Goal: Task Accomplishment & Management: Complete application form

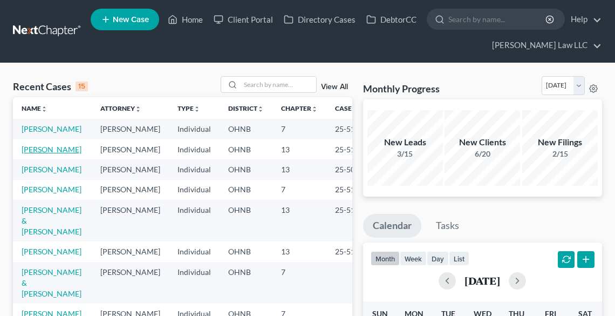
click at [43, 154] on link "[PERSON_NAME]" at bounding box center [52, 149] width 60 height 9
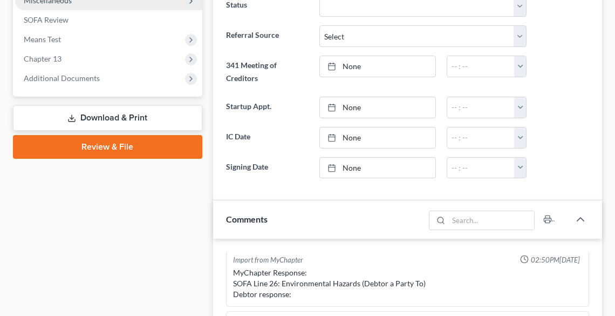
scroll to position [432, 0]
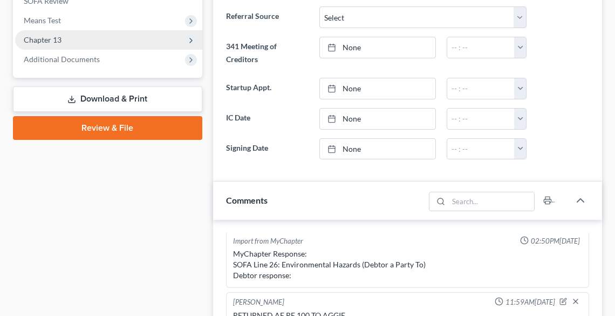
click at [54, 40] on span "Chapter 13" at bounding box center [43, 39] width 38 height 9
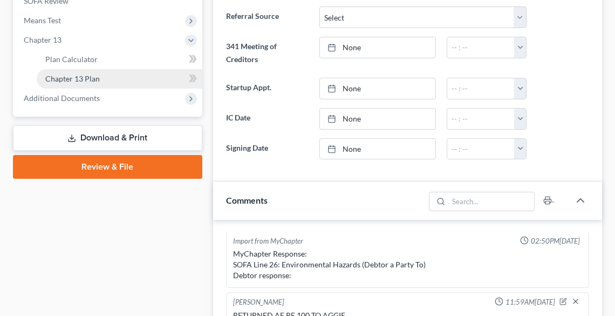
click at [71, 80] on span "Chapter 13 Plan" at bounding box center [72, 78] width 55 height 9
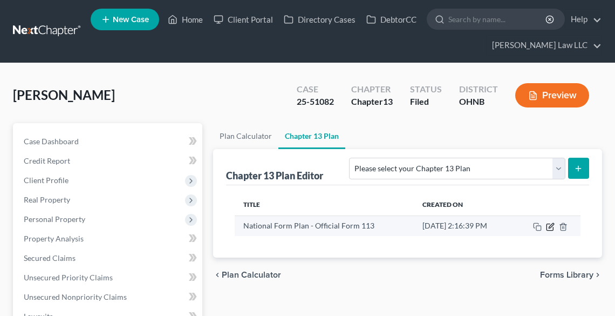
click at [551, 222] on icon "button" at bounding box center [550, 226] width 9 height 9
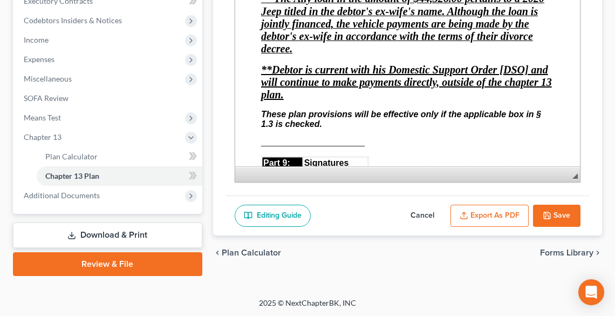
scroll to position [3885, 0]
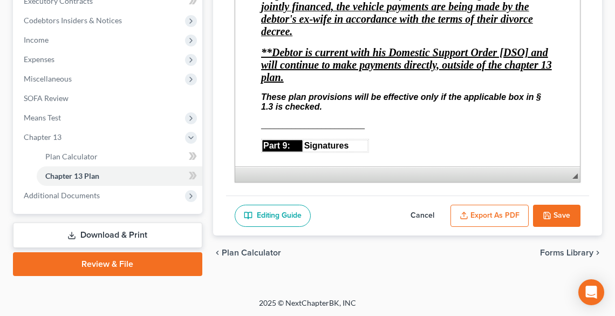
click at [542, 37] on span "The Ally loan in the amount of $44,326.00 pertains to a 2020 Jeep titled in the…" at bounding box center [402, 6] width 283 height 62
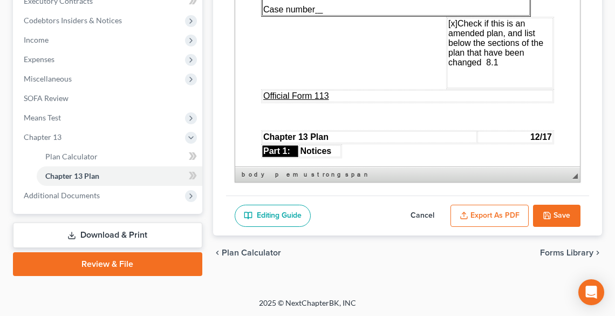
scroll to position [0, 0]
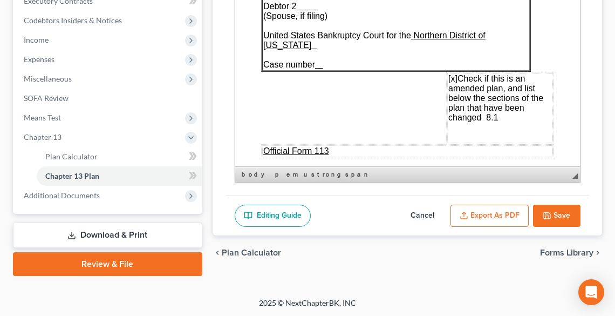
click at [508, 208] on button "Export as PDF" at bounding box center [490, 216] width 78 height 23
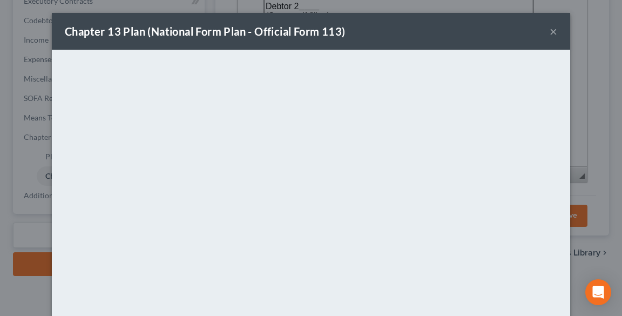
click at [549, 33] on button "×" at bounding box center [553, 31] width 8 height 13
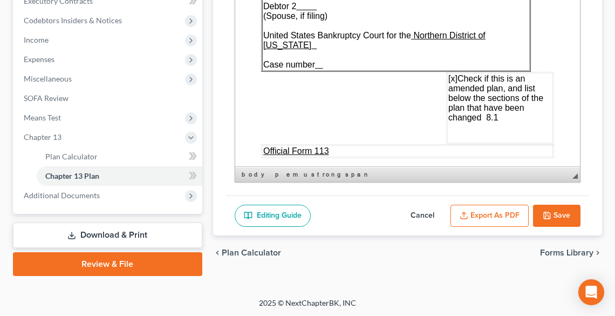
click at [549, 216] on polyline "button" at bounding box center [548, 217] width 4 height 3
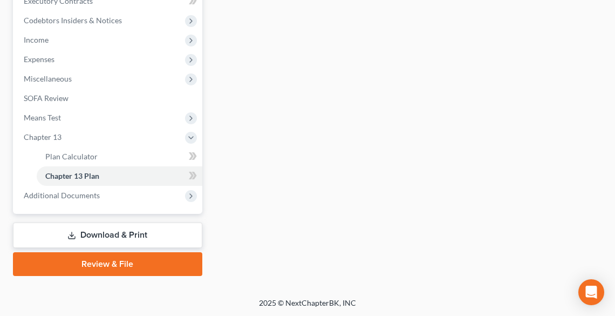
click at [152, 230] on link "Download & Print" at bounding box center [107, 234] width 189 height 25
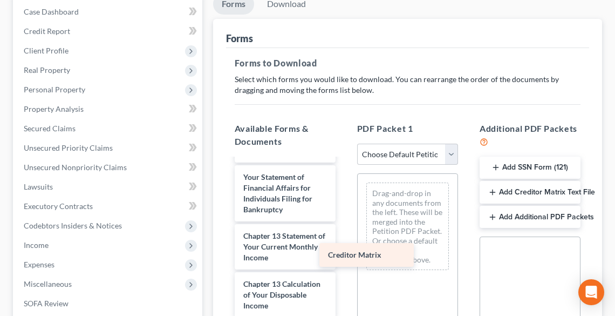
scroll to position [611, 0]
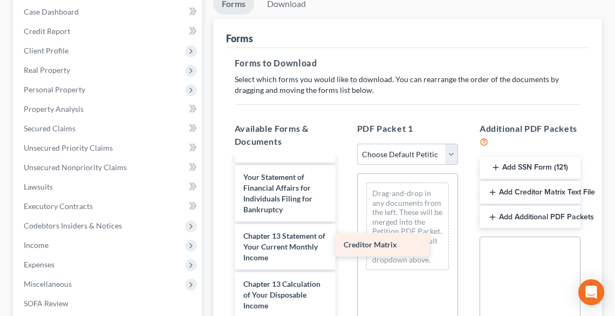
drag, startPoint x: 295, startPoint y: 307, endPoint x: 396, endPoint y: 247, distance: 116.9
click at [344, 247] on div "Creditor Matrix AMENDED I & J-pdf 3790_001-pdf CH 13 PLAN1-pdf 3354_001-pdf CCC…" at bounding box center [285, 15] width 118 height 870
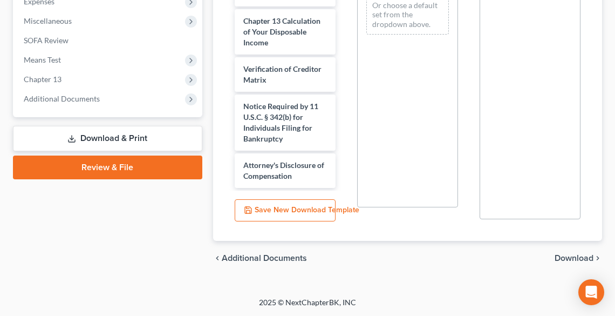
click at [564, 257] on span "Download" at bounding box center [574, 258] width 39 height 9
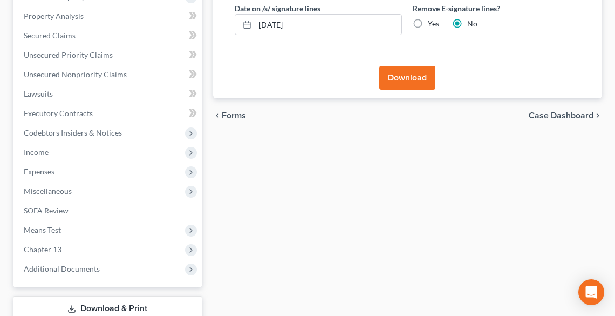
scroll to position [166, 0]
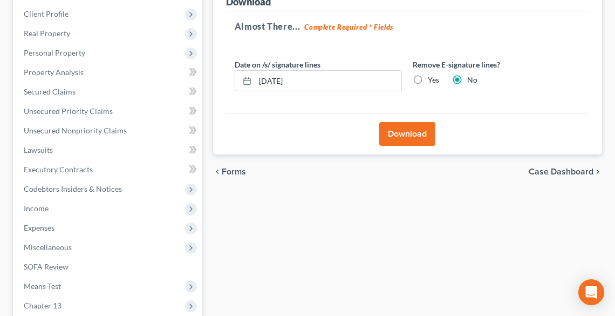
click at [412, 131] on button "Download" at bounding box center [407, 134] width 56 height 24
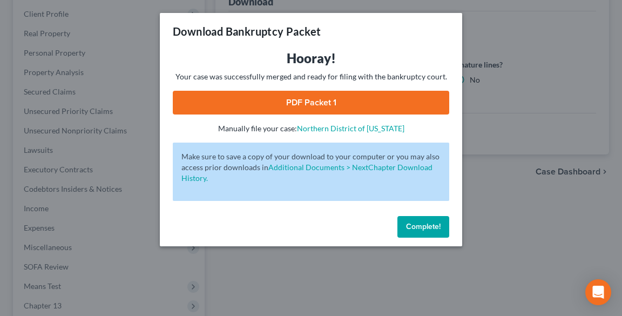
click at [223, 104] on link "PDF Packet 1" at bounding box center [311, 103] width 276 height 24
click at [415, 224] on span "Complete!" at bounding box center [423, 226] width 35 height 9
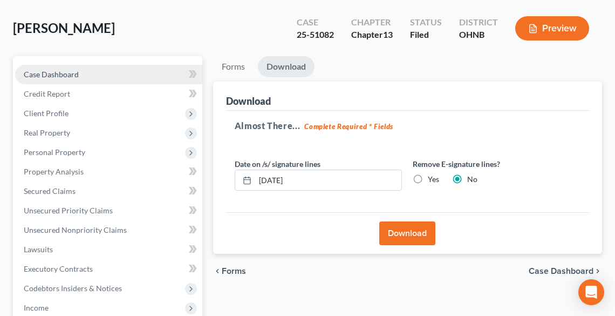
scroll to position [0, 0]
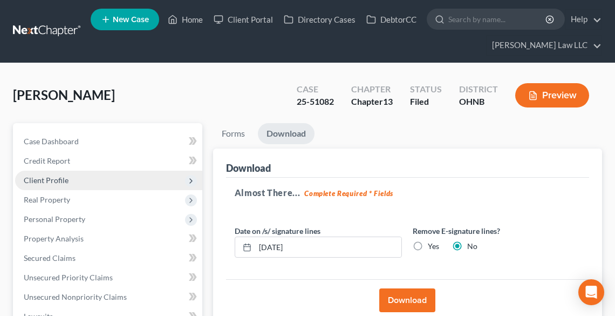
click at [63, 177] on span "Client Profile" at bounding box center [46, 179] width 45 height 9
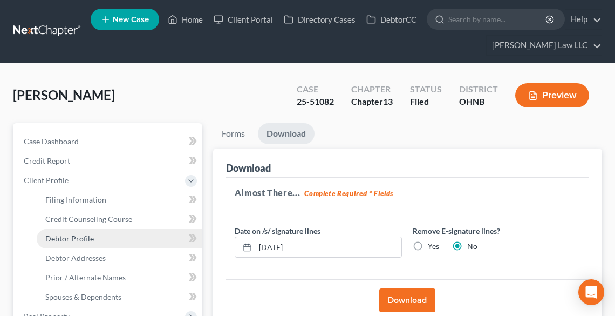
click at [83, 235] on span "Debtor Profile" at bounding box center [69, 238] width 49 height 9
select select "3"
select select "0"
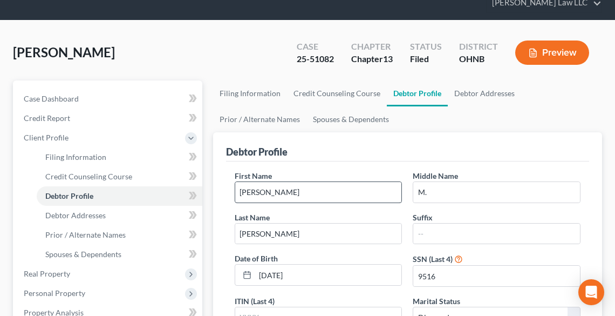
scroll to position [43, 0]
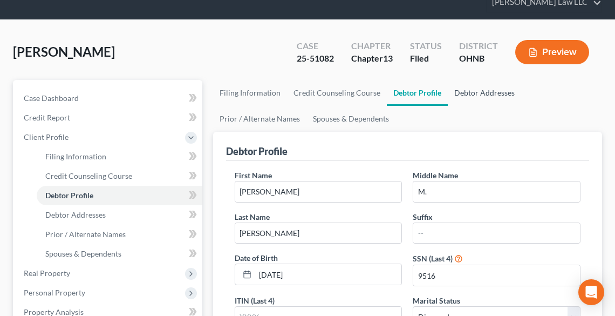
click at [485, 91] on link "Debtor Addresses" at bounding box center [484, 93] width 73 height 26
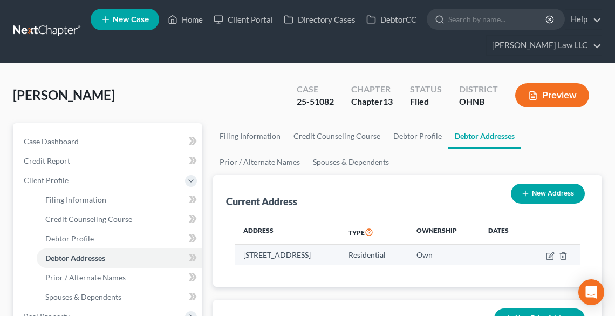
drag, startPoint x: 243, startPoint y: 251, endPoint x: 268, endPoint y: 268, distance: 29.8
click at [268, 265] on td "[STREET_ADDRESS]" at bounding box center [288, 254] width 106 height 21
copy td "[STREET_ADDRESS]"
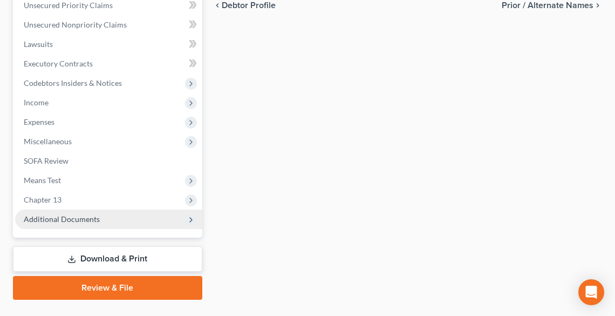
click at [60, 216] on span "Additional Documents" at bounding box center [62, 218] width 76 height 9
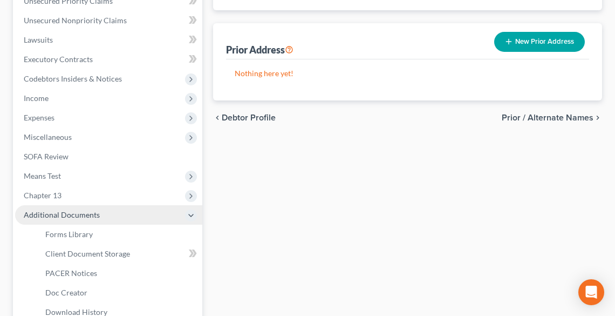
scroll to position [272, 0]
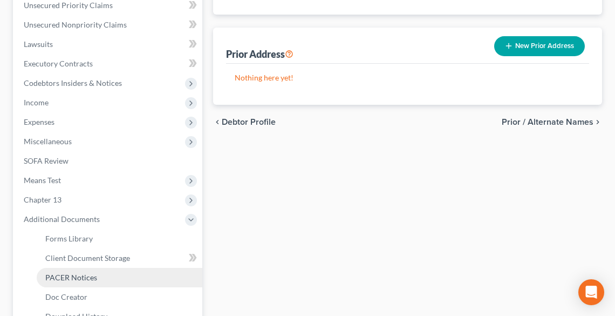
click at [82, 274] on span "PACER Notices" at bounding box center [71, 277] width 52 height 9
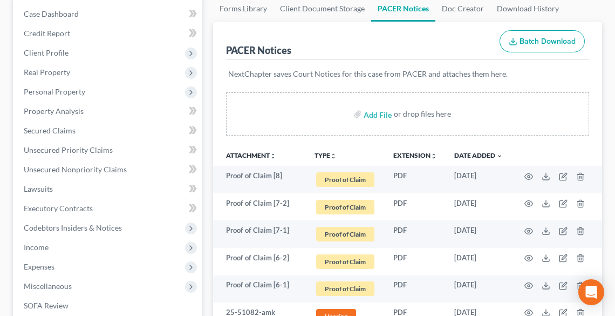
scroll to position [130, 0]
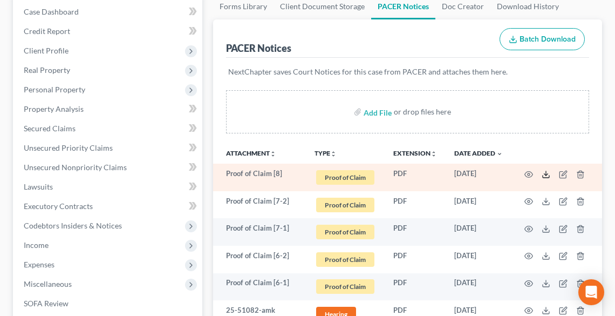
click at [544, 173] on polyline at bounding box center [546, 174] width 4 height 2
click at [563, 175] on icon "button" at bounding box center [563, 174] width 9 height 9
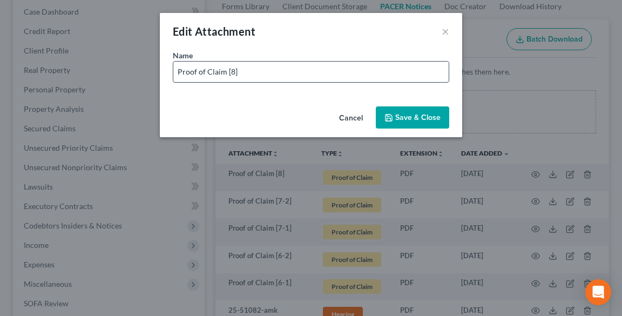
click at [262, 72] on input "Proof of Claim [8]" at bounding box center [310, 72] width 275 height 21
type input "Proof of Claim [8] JEFFERSON RE AMAZON"
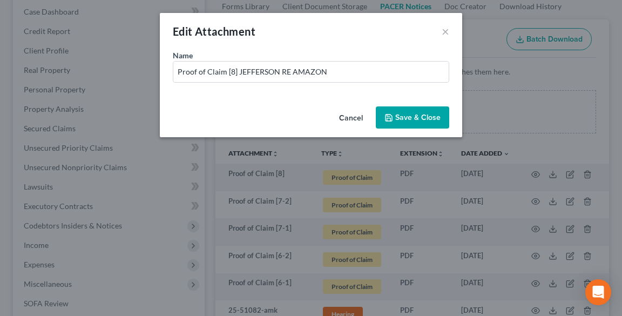
click at [405, 113] on span "Save & Close" at bounding box center [417, 117] width 45 height 9
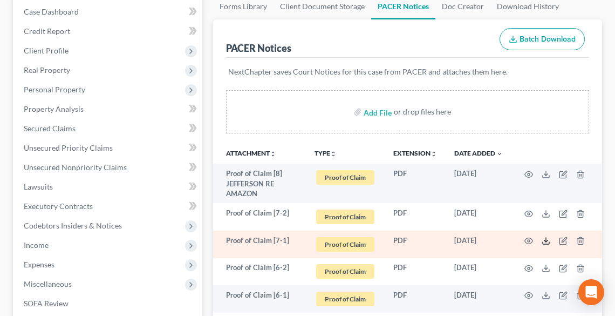
click at [546, 240] on polyline at bounding box center [546, 241] width 4 height 2
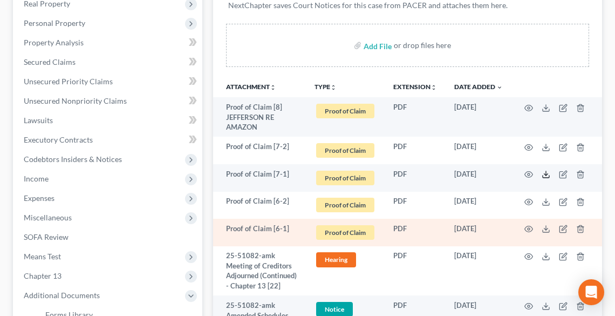
scroll to position [216, 0]
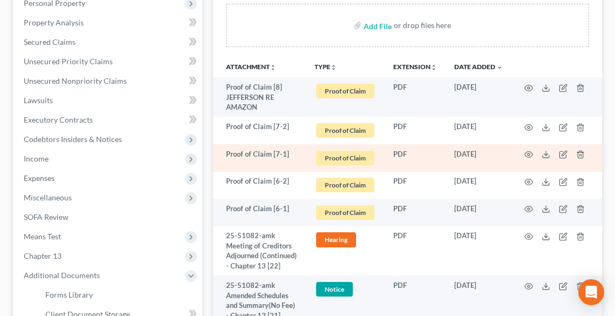
click at [553, 159] on td at bounding box center [557, 158] width 91 height 28
click at [549, 155] on icon at bounding box center [546, 156] width 6 height 2
click at [561, 152] on icon "button" at bounding box center [563, 155] width 6 height 6
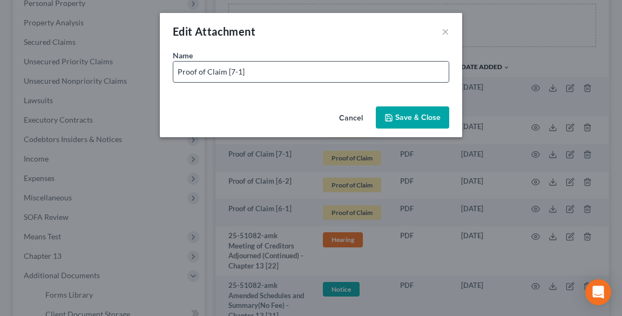
click at [270, 73] on input "Proof of Claim [7-1]" at bounding box center [310, 72] width 275 height 21
type input "Proof of Claim [7-1] ALLY"
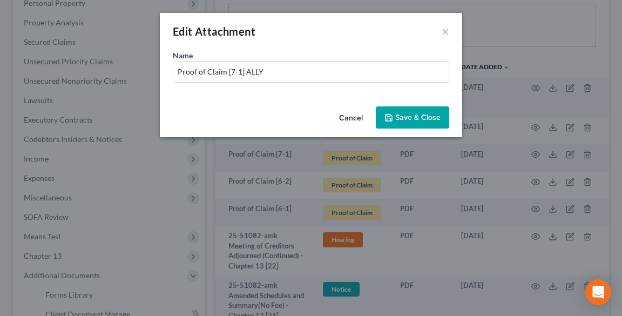
click at [404, 116] on span "Save & Close" at bounding box center [417, 117] width 45 height 9
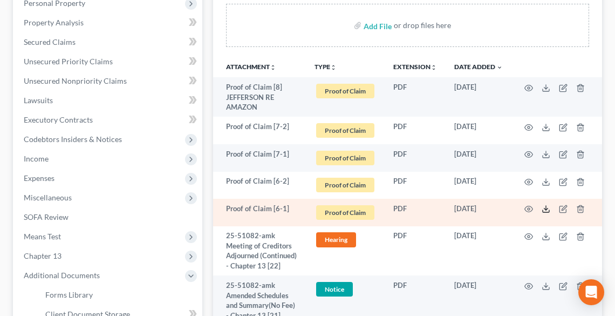
click at [546, 208] on icon at bounding box center [546, 209] width 9 height 9
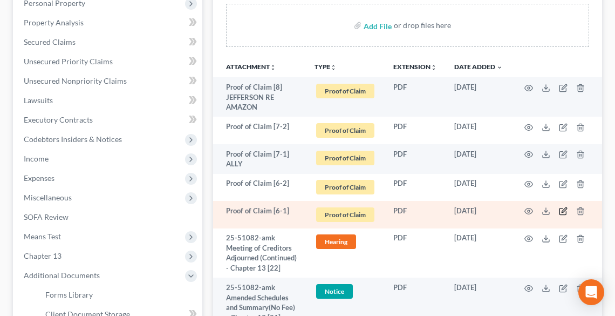
click at [563, 212] on icon "button" at bounding box center [564, 210] width 5 height 5
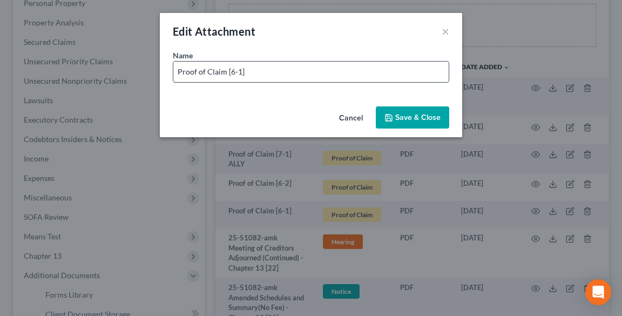
click at [304, 67] on input "Proof of Claim [6-1]" at bounding box center [310, 72] width 275 height 21
type input "Proof of Claim [6-1] ALLY"
click at [402, 121] on button "Save & Close" at bounding box center [412, 117] width 73 height 23
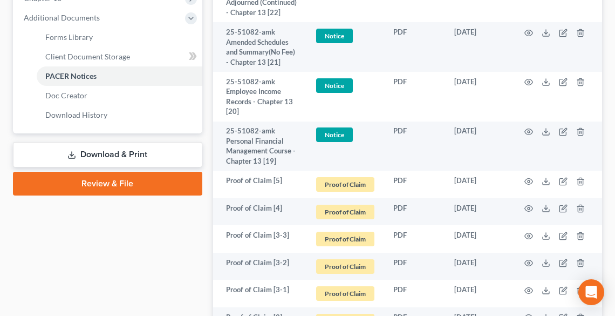
scroll to position [475, 0]
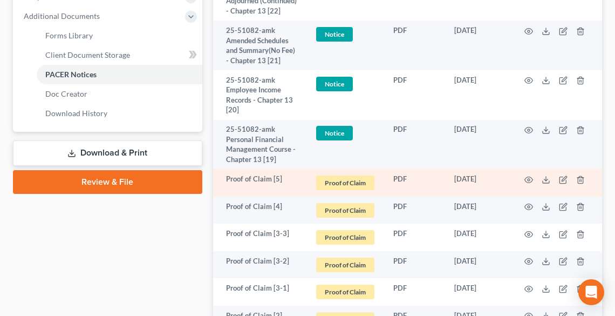
click at [542, 194] on td at bounding box center [557, 183] width 91 height 28
click at [546, 183] on icon at bounding box center [546, 182] width 6 height 2
click at [563, 181] on icon "button" at bounding box center [564, 178] width 5 height 5
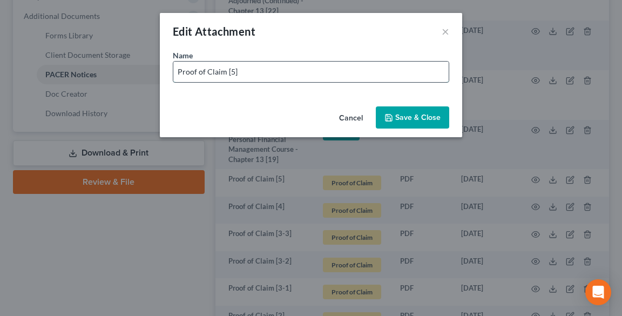
click at [313, 70] on input "Proof of Claim [5]" at bounding box center [310, 72] width 275 height 21
type input "Proof of Claim [5] JPMORGAN CHASE"
click at [423, 108] on button "Save & Close" at bounding box center [412, 117] width 73 height 23
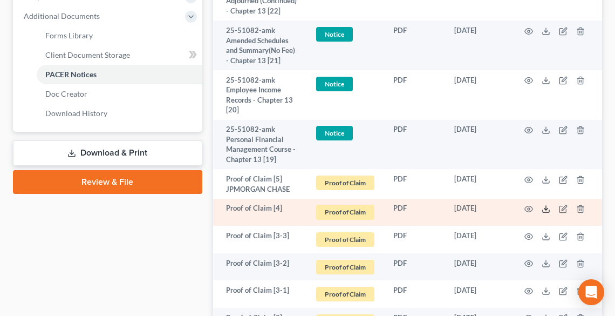
click at [545, 213] on icon at bounding box center [546, 209] width 9 height 9
click at [562, 210] on icon "button" at bounding box center [564, 207] width 5 height 5
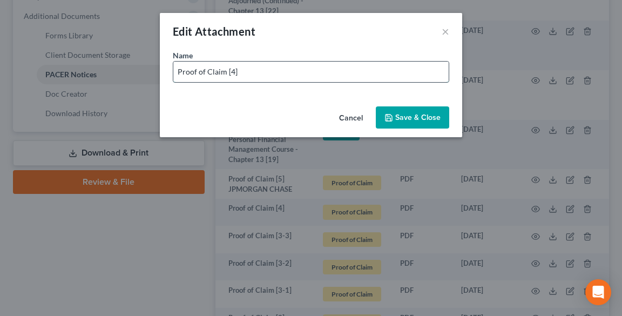
click at [325, 73] on input "Proof of Claim [4]" at bounding box center [310, 72] width 275 height 21
type input "Proof of Claim [4] [PERSON_NAME] [PERSON_NAME]"
click at [412, 114] on span "Save & Close" at bounding box center [417, 117] width 45 height 9
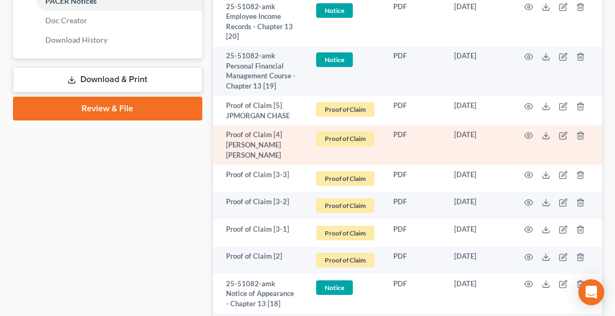
scroll to position [561, 0]
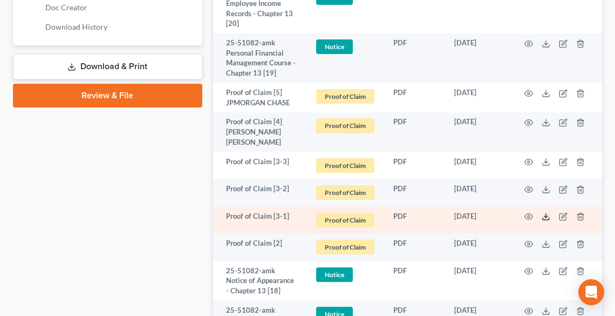
click at [544, 214] on icon at bounding box center [546, 216] width 9 height 9
click at [543, 217] on icon at bounding box center [546, 218] width 6 height 2
click at [564, 216] on icon "button" at bounding box center [564, 215] width 5 height 5
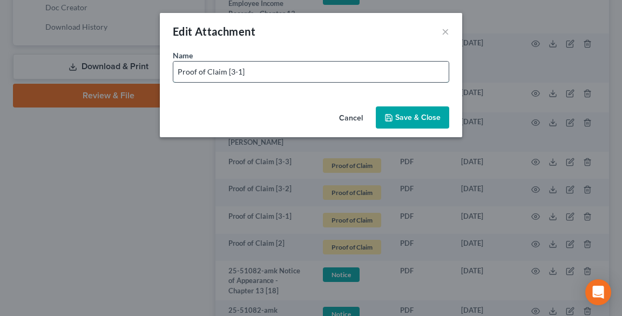
click at [278, 71] on input "Proof of Claim [3-1]" at bounding box center [310, 72] width 275 height 21
type input "Proof of Claim [3-1] CAP ONE"
click at [412, 119] on span "Save & Close" at bounding box center [417, 117] width 45 height 9
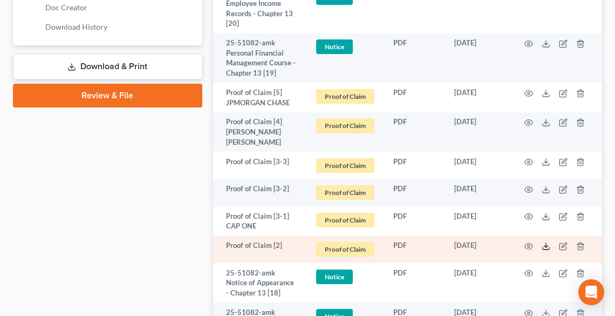
click at [548, 244] on icon at bounding box center [546, 246] width 9 height 9
click at [563, 244] on icon "button" at bounding box center [564, 244] width 5 height 5
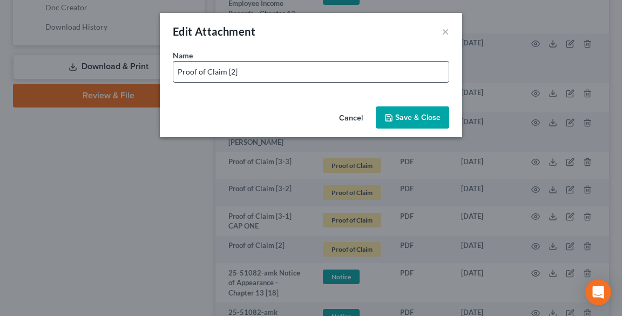
click at [281, 70] on input "Proof of Claim [2]" at bounding box center [310, 72] width 275 height 21
type input "Proof of Claim [2] JPMORGAN CHASE"
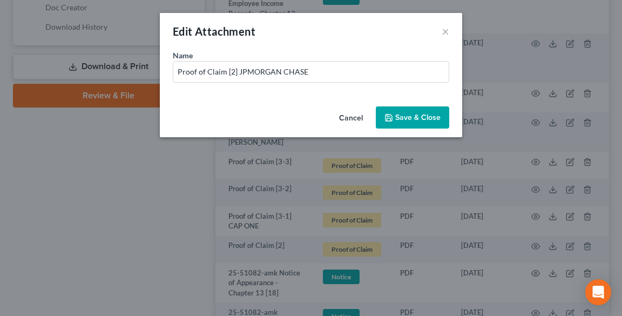
click at [402, 113] on span "Save & Close" at bounding box center [417, 117] width 45 height 9
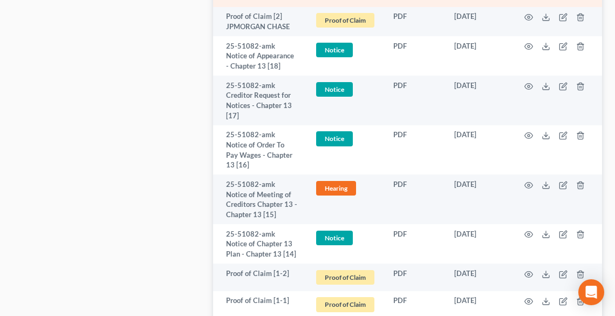
scroll to position [863, 0]
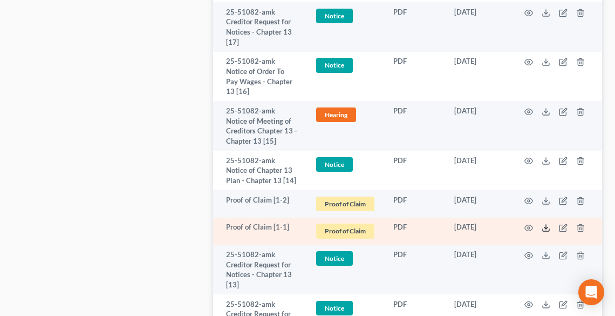
click at [542, 227] on icon at bounding box center [546, 227] width 9 height 9
click at [561, 228] on icon "button" at bounding box center [563, 227] width 9 height 9
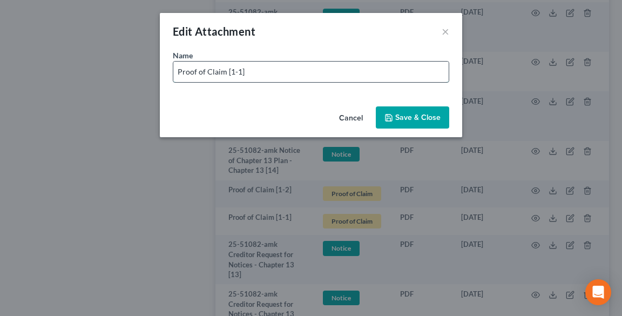
click at [305, 69] on input "Proof of Claim [1-1]" at bounding box center [310, 72] width 275 height 21
type input "Proof of Claim [1-1] UPSTART"
click at [423, 115] on span "Save & Close" at bounding box center [417, 117] width 45 height 9
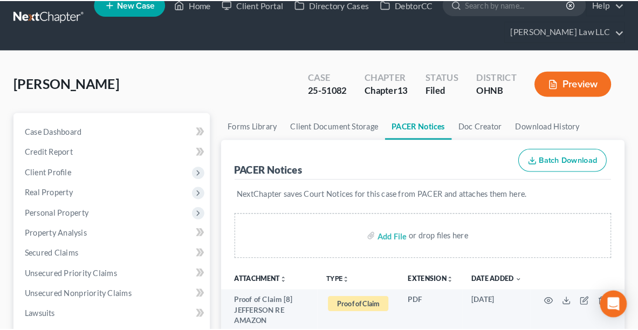
scroll to position [0, 0]
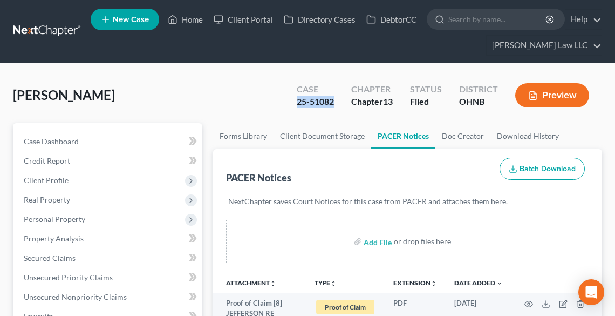
drag, startPoint x: 330, startPoint y: 104, endPoint x: 289, endPoint y: 107, distance: 41.1
click at [289, 107] on div "Case 25-51082" at bounding box center [315, 96] width 55 height 32
copy div "25-51082"
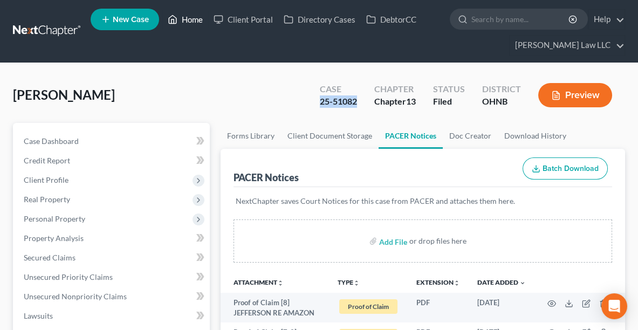
click at [187, 17] on link "Home" at bounding box center [185, 19] width 46 height 19
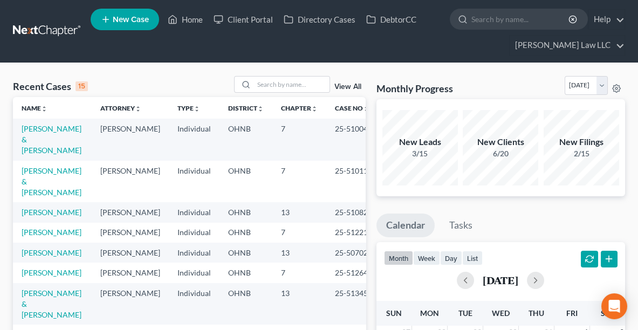
click at [117, 17] on span "New Case" at bounding box center [131, 20] width 36 height 8
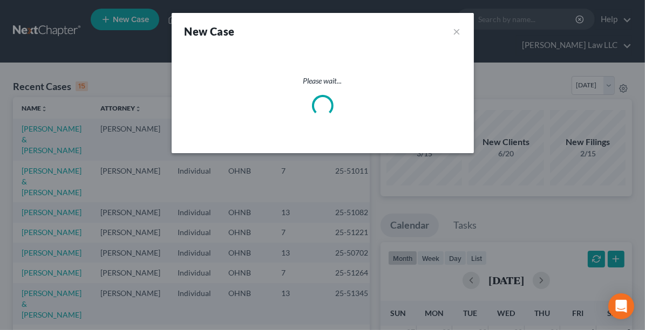
select select "61"
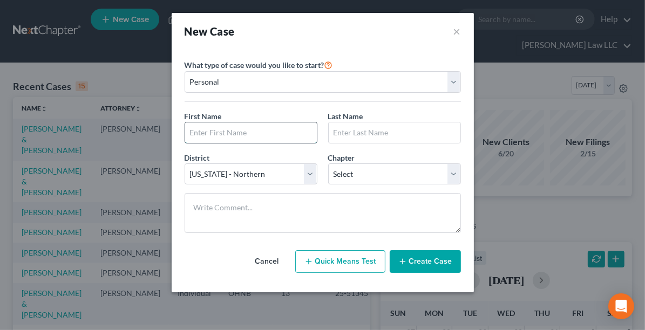
click at [200, 140] on input "text" at bounding box center [251, 132] width 132 height 21
type input "j"
type input "[PERSON_NAME]"
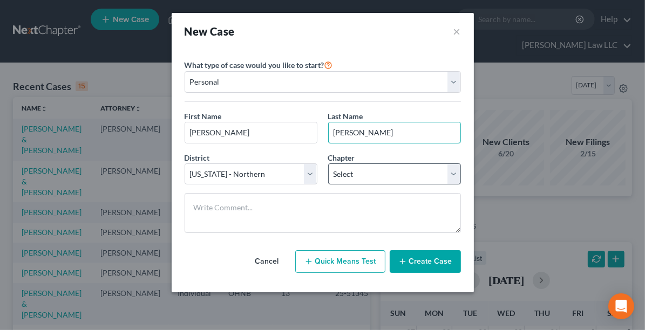
type input "[PERSON_NAME]"
click at [383, 167] on select "Select 7 11 12 13" at bounding box center [394, 175] width 133 height 22
select select "3"
click at [328, 164] on select "Select 7 11 12 13" at bounding box center [394, 175] width 133 height 22
click at [421, 259] on button "Create Case" at bounding box center [425, 261] width 71 height 23
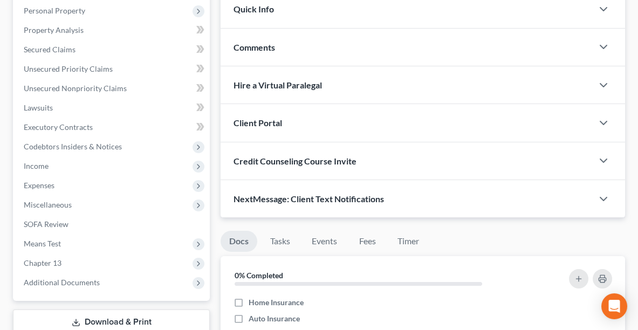
scroll to position [209, 0]
click at [361, 128] on div "Client Portal" at bounding box center [407, 122] width 372 height 37
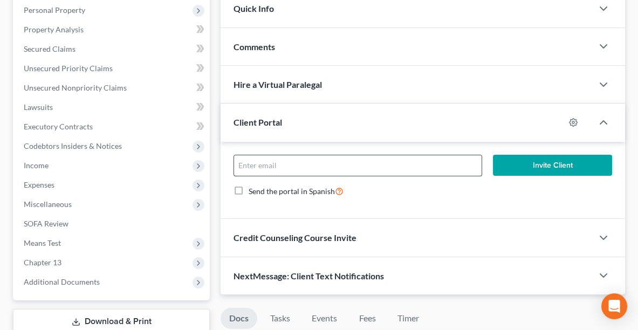
click at [337, 160] on input "email" at bounding box center [358, 165] width 248 height 21
type input "[PERSON_NAME][EMAIL_ADDRESS][DOMAIN_NAME]"
click at [550, 164] on button "Invite Client" at bounding box center [552, 166] width 119 height 22
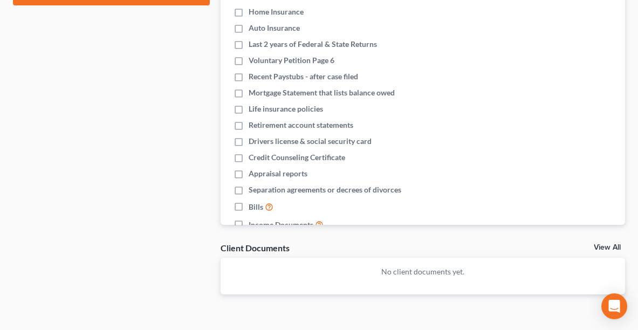
scroll to position [585, 0]
